Goal: Check status: Check status

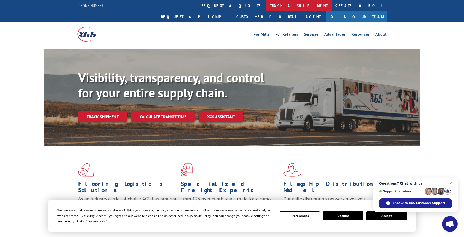
click at [266, 7] on link "track a shipment" at bounding box center [298, 5] width 65 height 11
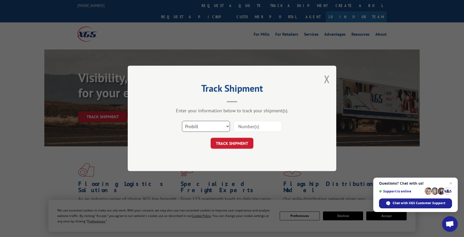
click at [229, 126] on select "Select category... Probill BOL PO" at bounding box center [206, 126] width 48 height 11
click at [262, 126] on input at bounding box center [258, 126] width 48 height 11
click at [227, 128] on select "Select category... Probill BOL PO" at bounding box center [206, 126] width 48 height 11
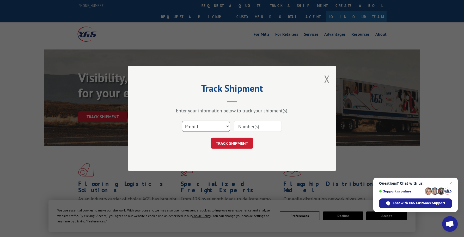
select select "po"
click at [182, 121] on select "Select category... Probill BOL PO" at bounding box center [206, 126] width 48 height 11
click at [245, 128] on input at bounding box center [258, 126] width 48 height 11
type input "MW020691"
click at [246, 147] on button "TRACK SHIPMENT" at bounding box center [232, 143] width 43 height 11
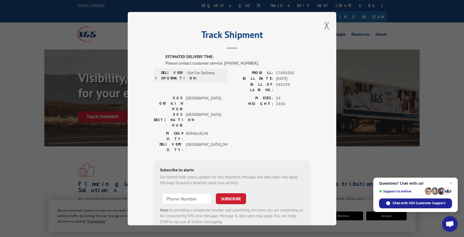
click at [322, 24] on div "Track Shipment ESTIMATED DELIVERY TIME: Please contact customer service: [PHONE…" at bounding box center [232, 119] width 209 height 214
click at [324, 25] on button "Close modal" at bounding box center [327, 26] width 6 height 14
